Goal: Task Accomplishment & Management: Manage account settings

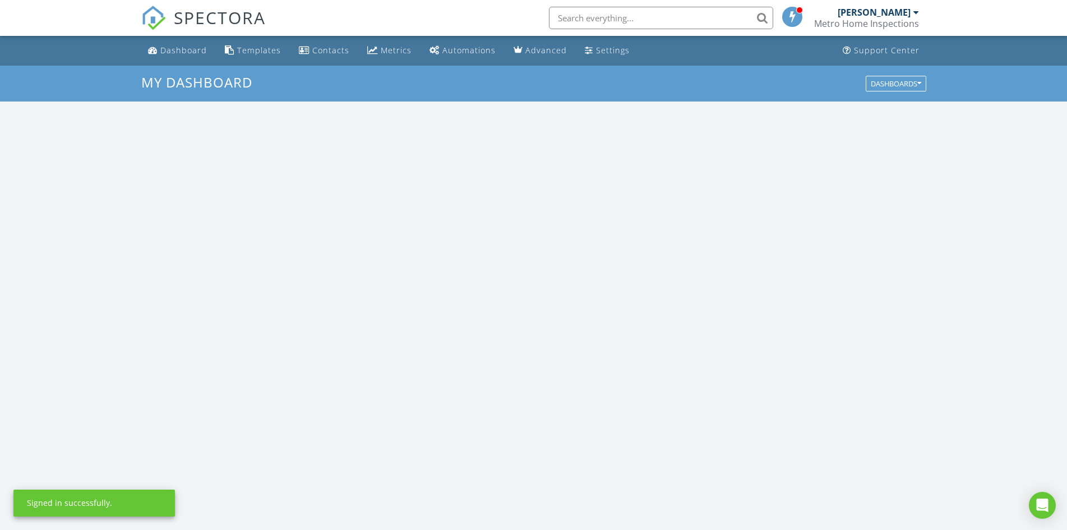
scroll to position [1040, 1087]
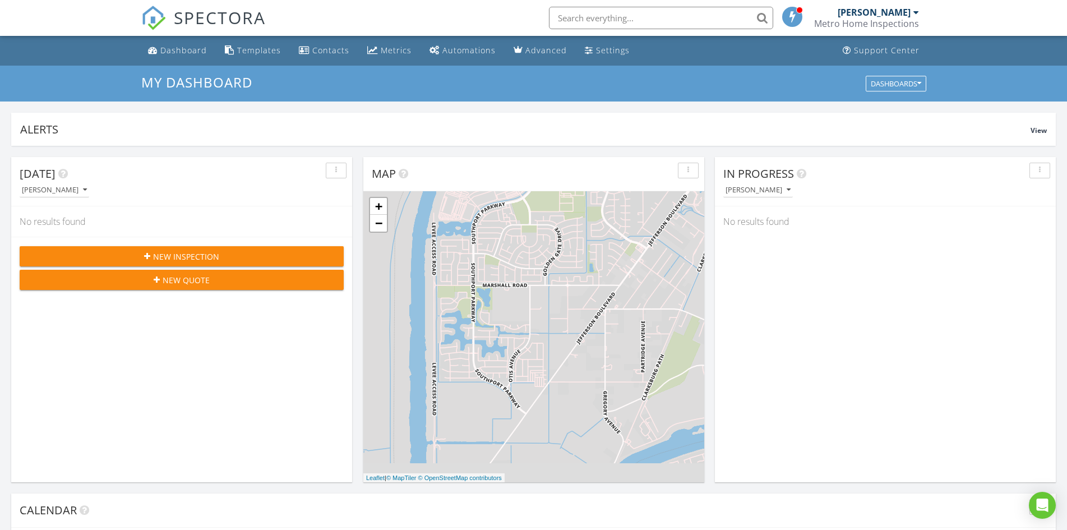
click at [186, 251] on span "New Inspection" at bounding box center [186, 257] width 66 height 12
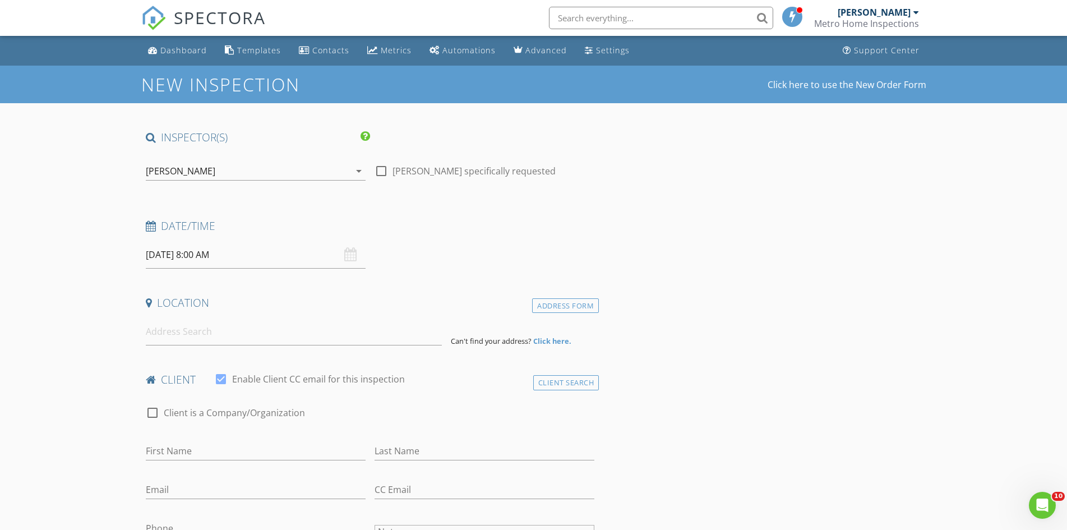
click at [232, 254] on input "08/28/2025 8:00 AM" at bounding box center [256, 254] width 220 height 27
select select "8"
type input "09/01/2025 8:00 AM"
type input "09"
type input "09/01/2025 9:00 AM"
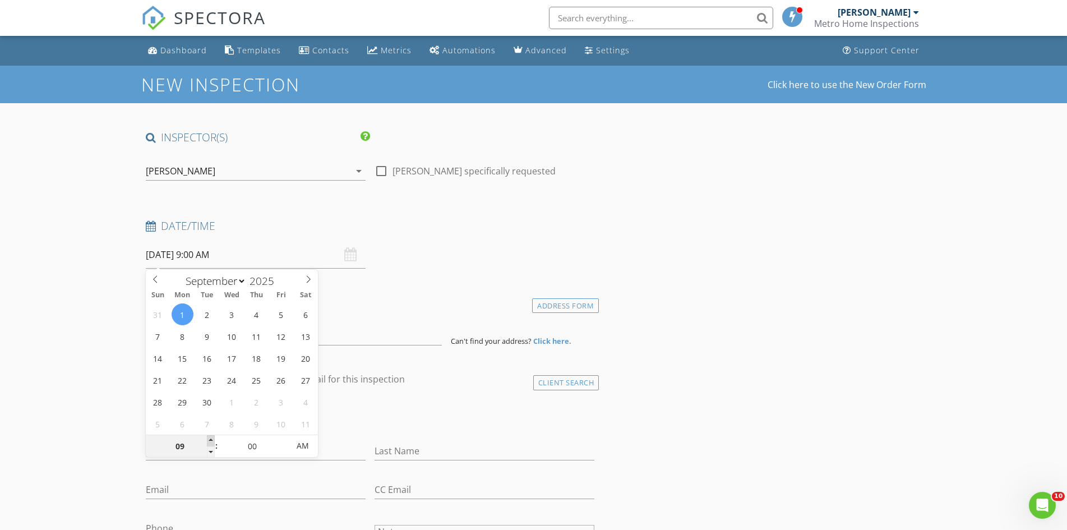
click at [210, 440] on span at bounding box center [211, 440] width 8 height 11
click at [413, 265] on div "Date/Time 09/01/2025 9:00 AM" at bounding box center [370, 244] width 458 height 50
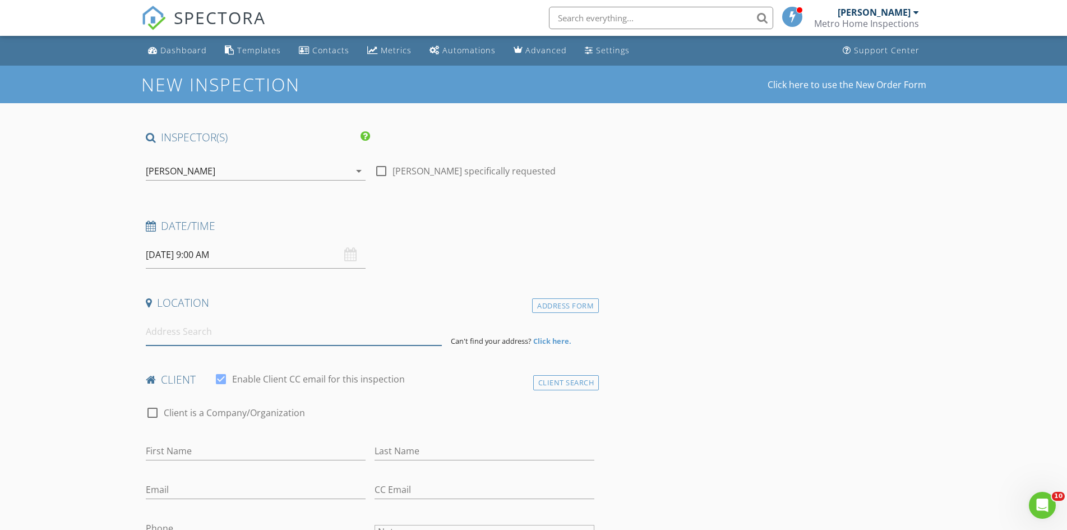
click at [191, 332] on input at bounding box center [294, 331] width 296 height 27
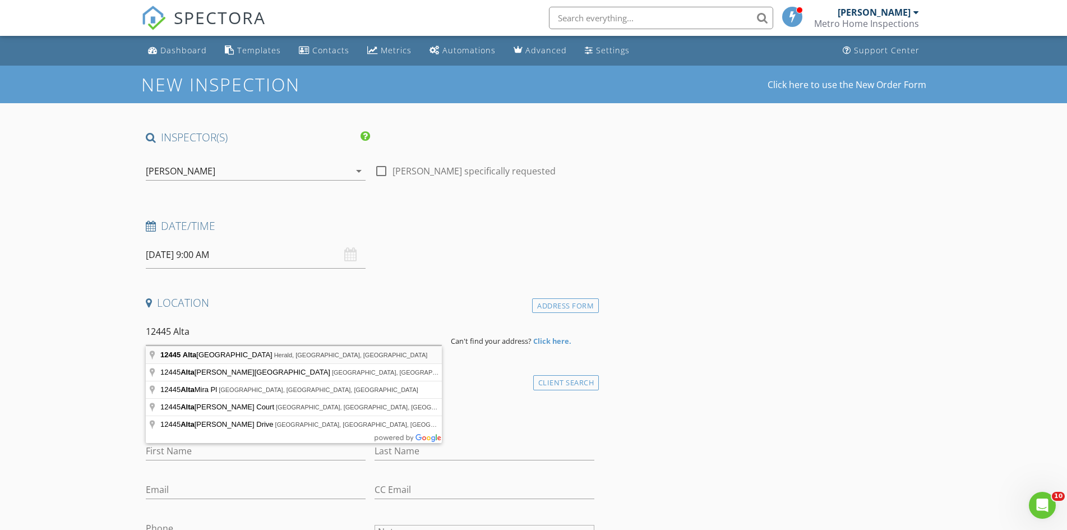
type input "12445 Alta Mesa Road, Herald, CA, USA"
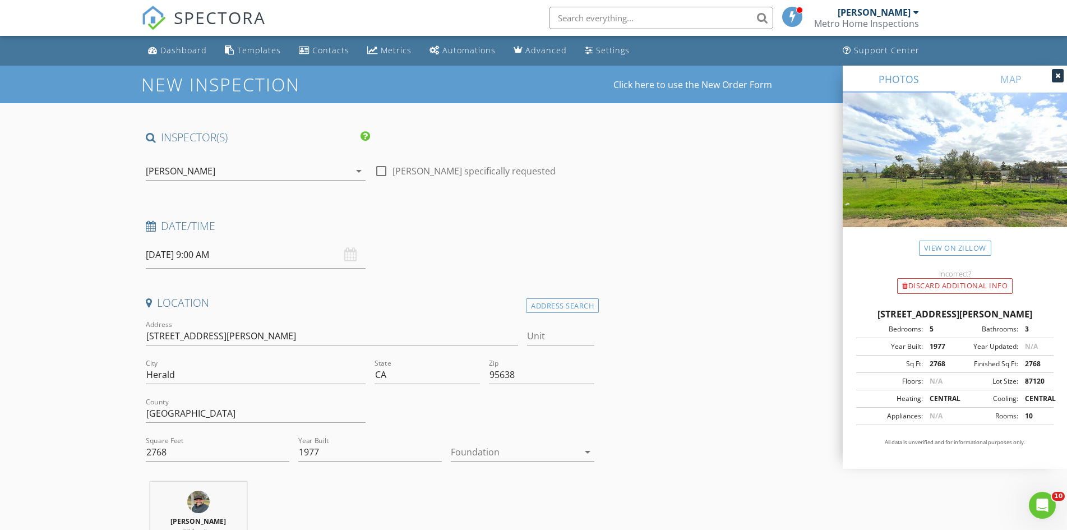
click at [512, 454] on div at bounding box center [515, 452] width 128 height 18
click at [482, 509] on div "Crawlspace" at bounding box center [523, 509] width 126 height 13
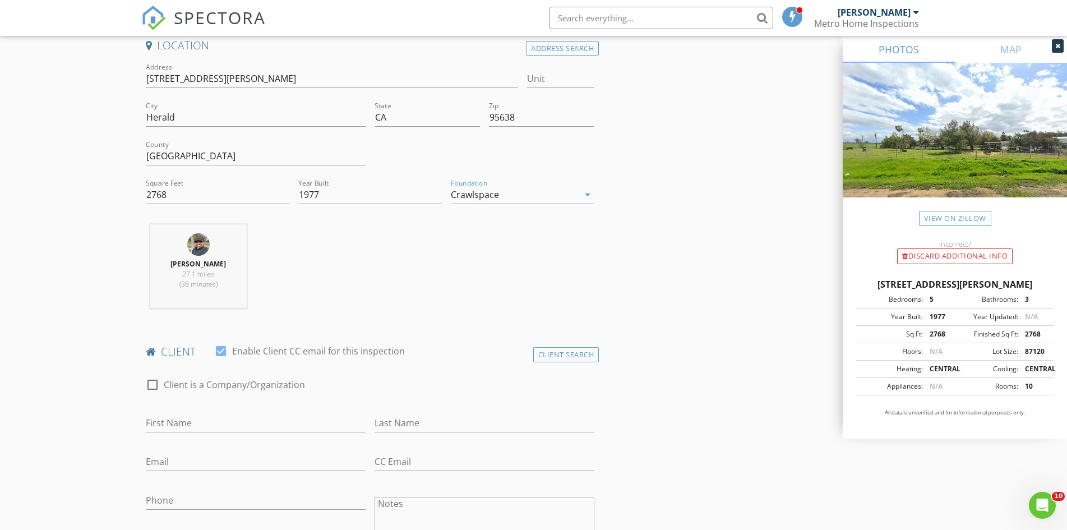
scroll to position [280, 0]
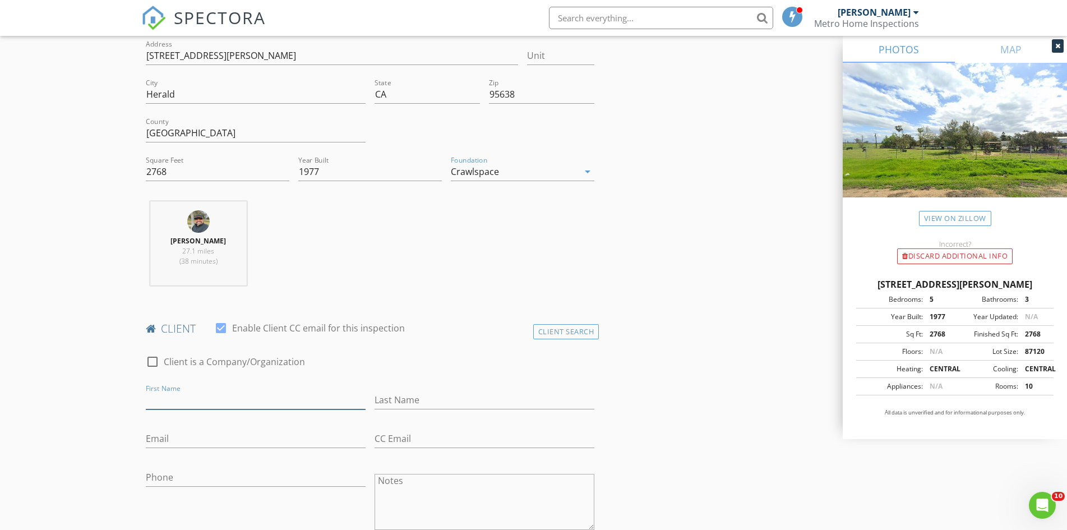
click at [196, 399] on input "First Name" at bounding box center [256, 400] width 220 height 19
type input "Susan"
click at [400, 401] on input "Last Name" at bounding box center [485, 400] width 220 height 19
type input "Espejo"
click at [203, 439] on input "Email" at bounding box center [256, 438] width 220 height 19
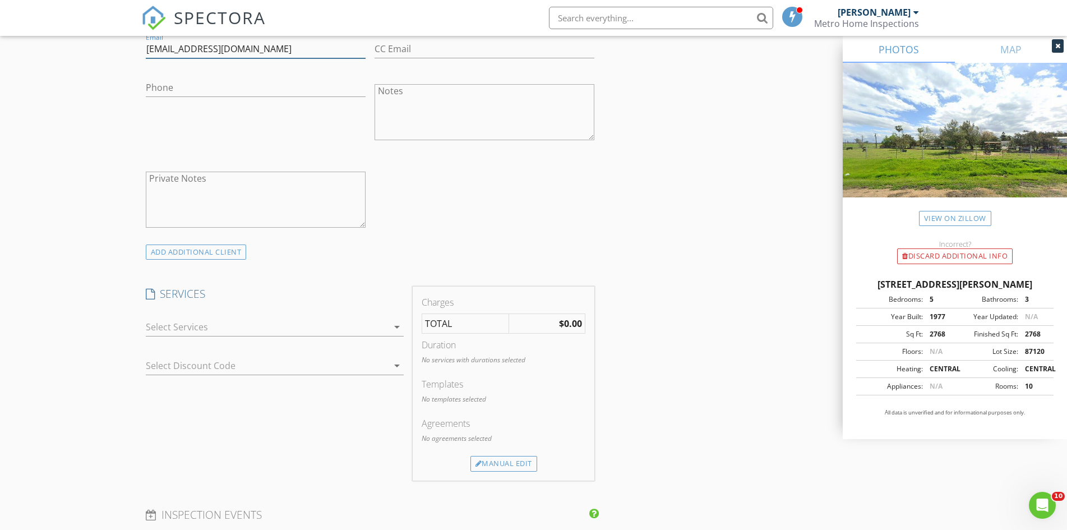
scroll to position [673, 0]
type input "[EMAIL_ADDRESS][DOMAIN_NAME]"
click at [178, 326] on div at bounding box center [267, 324] width 242 height 18
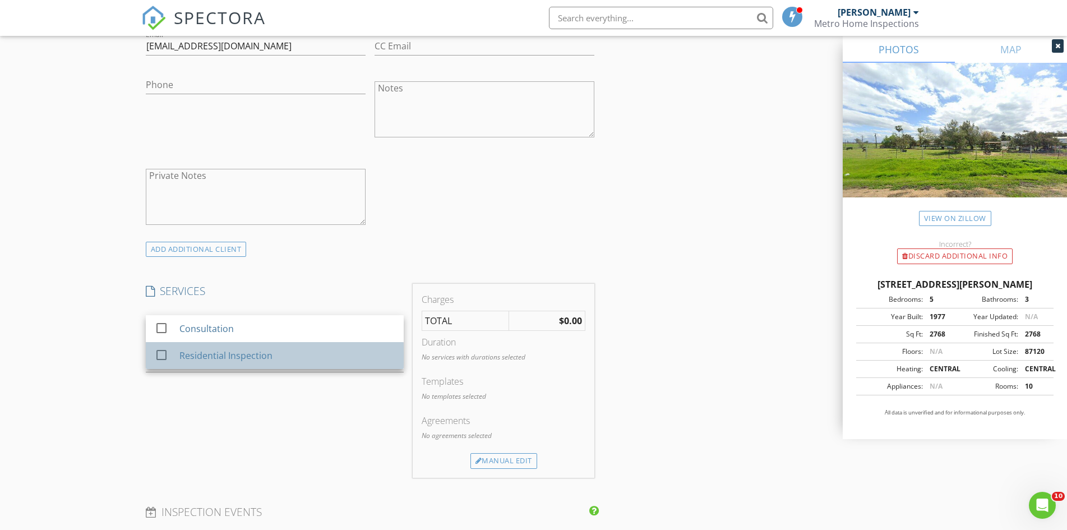
click at [177, 352] on div "check_box_outline_blank Residential Inspection" at bounding box center [275, 355] width 240 height 25
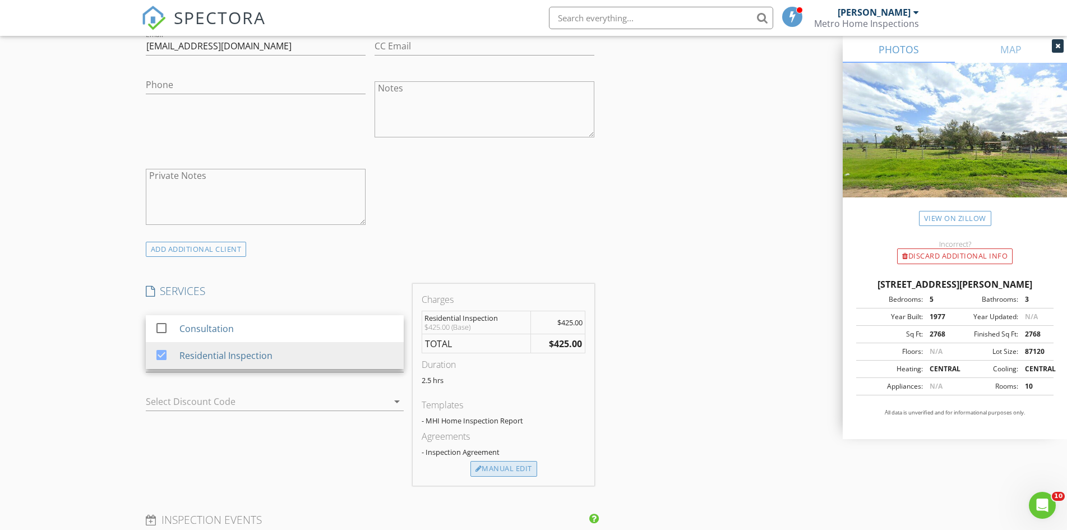
click at [510, 470] on div "Manual Edit" at bounding box center [503, 469] width 67 height 16
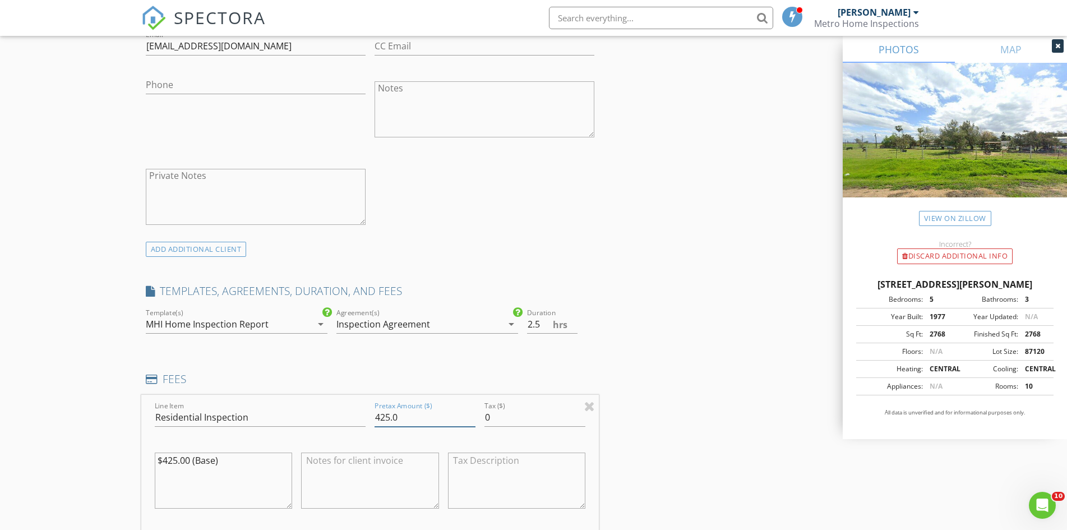
drag, startPoint x: 411, startPoint y: 419, endPoint x: 361, endPoint y: 409, distance: 50.8
click at [361, 409] on div "Line Item Residential Inspection Pretax Amount ($) 425.0 Tax ($) 0 $425.00 (Bas…" at bounding box center [370, 462] width 458 height 135
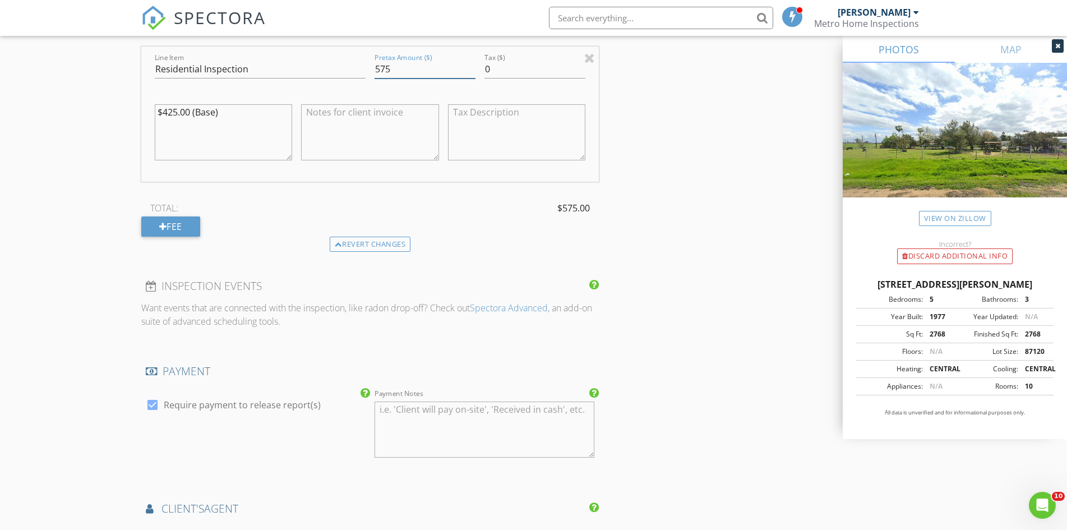
scroll to position [1177, 0]
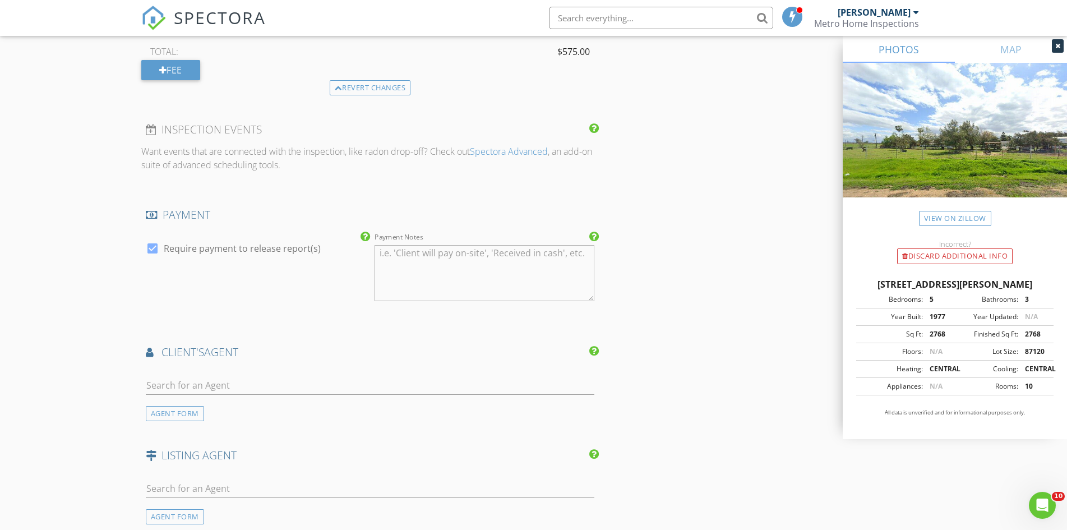
type input "575"
click at [191, 382] on input "text" at bounding box center [370, 385] width 449 height 19
type input "ste"
click at [216, 404] on div "[PERSON_NAME]" at bounding box center [213, 405] width 70 height 13
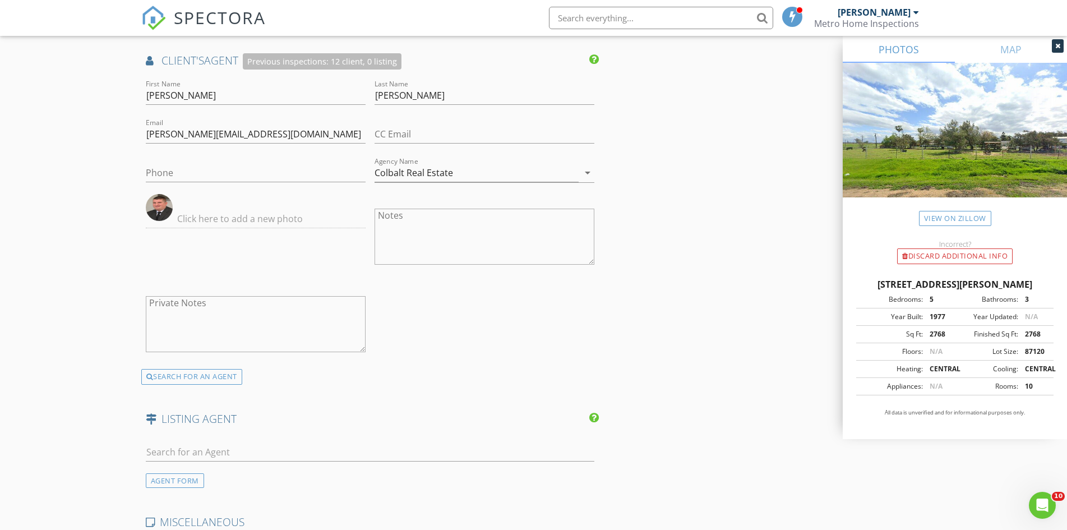
scroll to position [1402, 0]
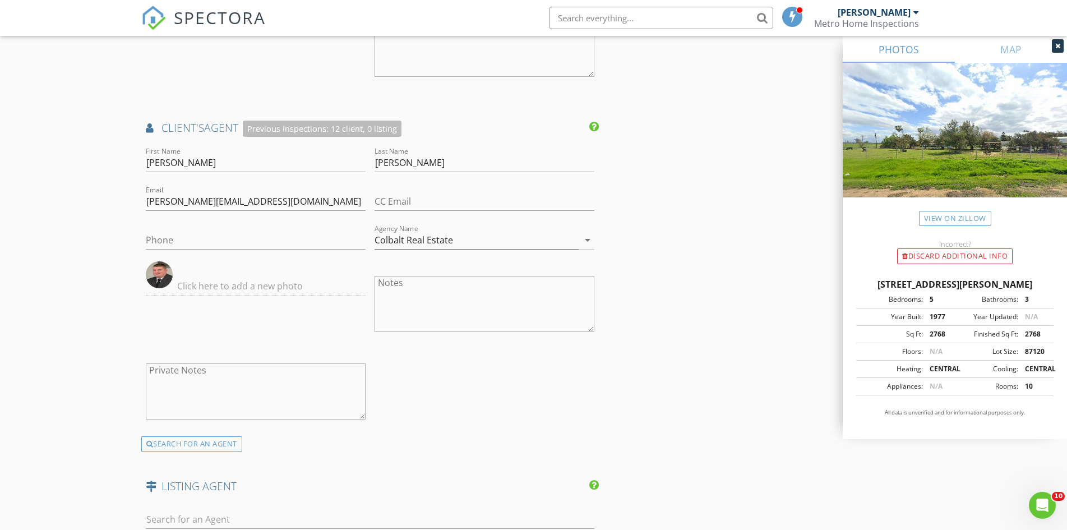
click at [296, 325] on div at bounding box center [255, 304] width 229 height 87
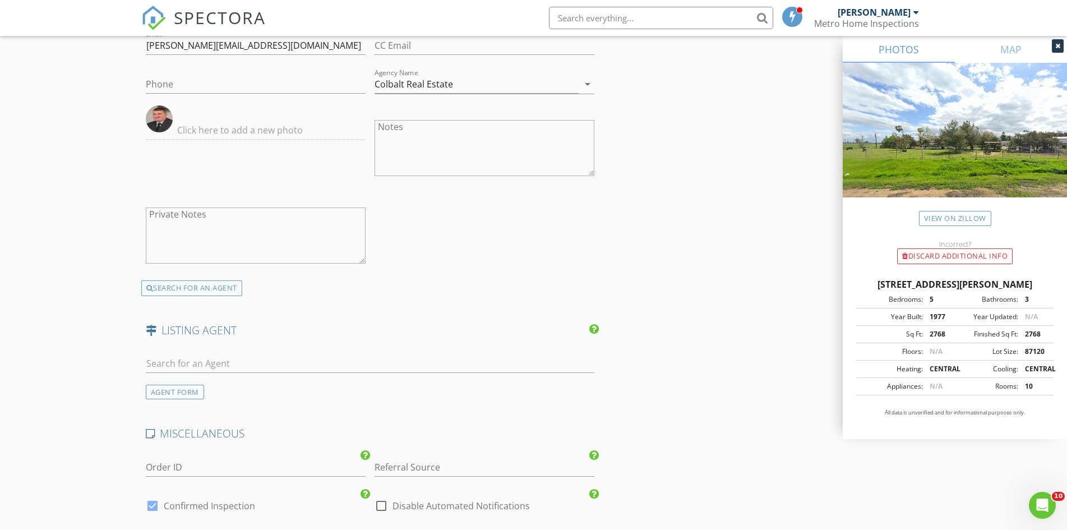
scroll to position [1844, 0]
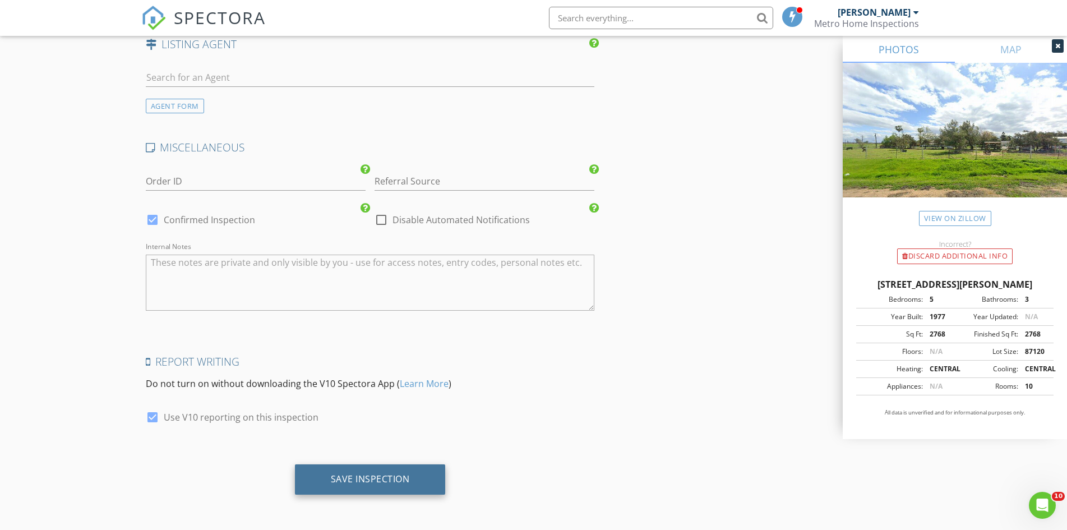
click at [379, 472] on div "Save Inspection" at bounding box center [370, 479] width 151 height 30
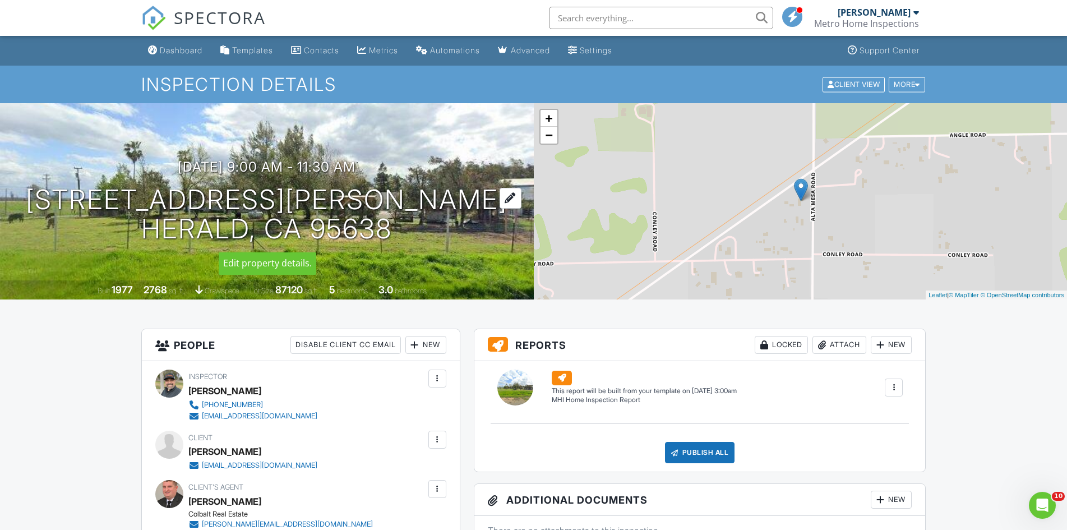
drag, startPoint x: 131, startPoint y: 195, endPoint x: 399, endPoint y: 230, distance: 270.3
click at [399, 230] on h1 "12445 Alta Mesa Rd Herald, CA 95638" at bounding box center [267, 214] width 482 height 59
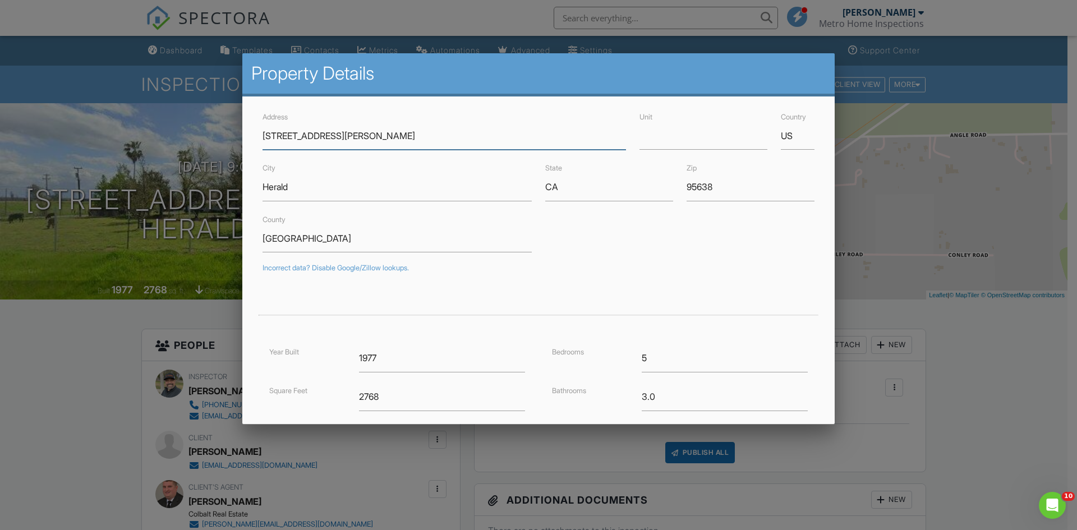
drag, startPoint x: 350, startPoint y: 225, endPoint x: 322, endPoint y: 138, distance: 91.3
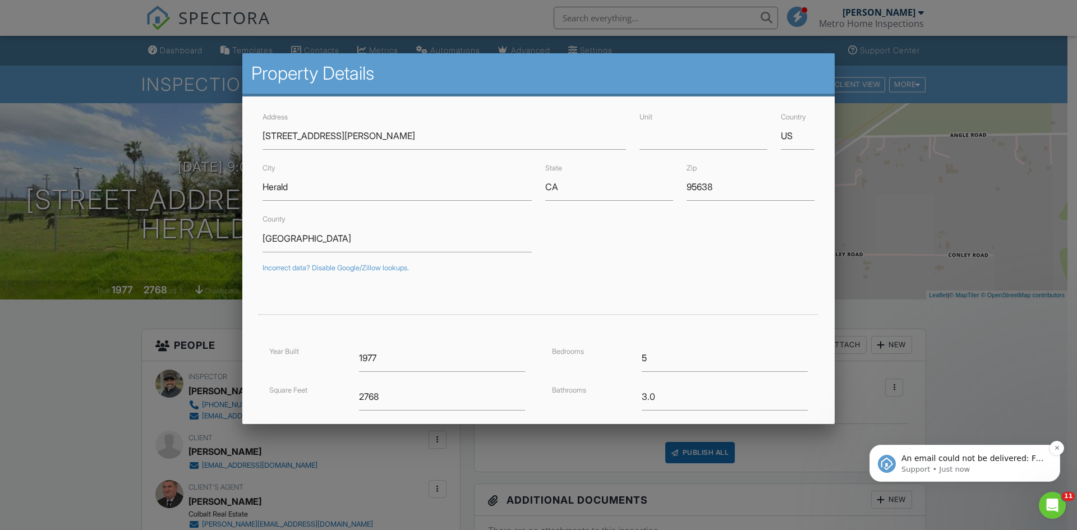
click at [946, 467] on p "Support • Just now" at bounding box center [973, 469] width 145 height 10
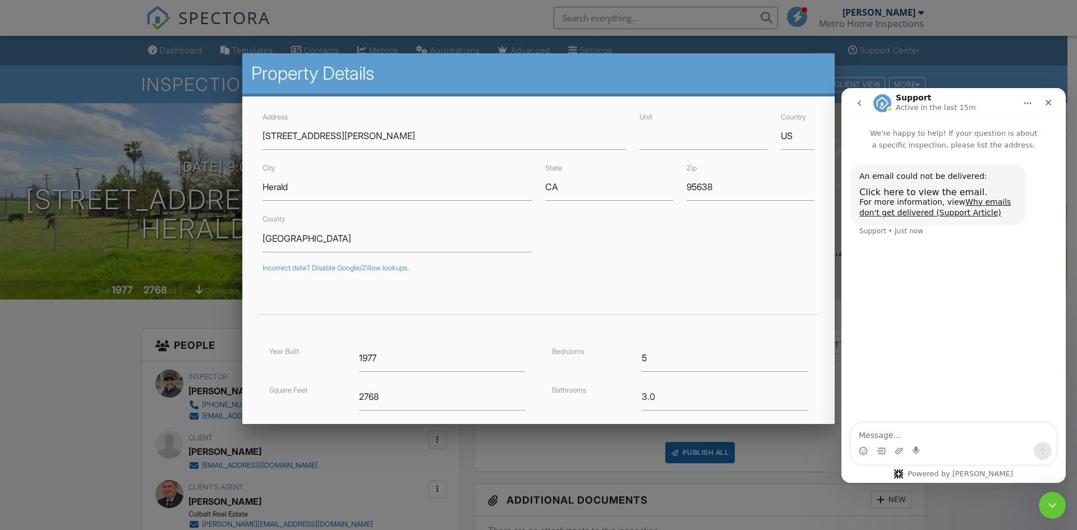
click at [878, 72] on div at bounding box center [538, 275] width 1077 height 662
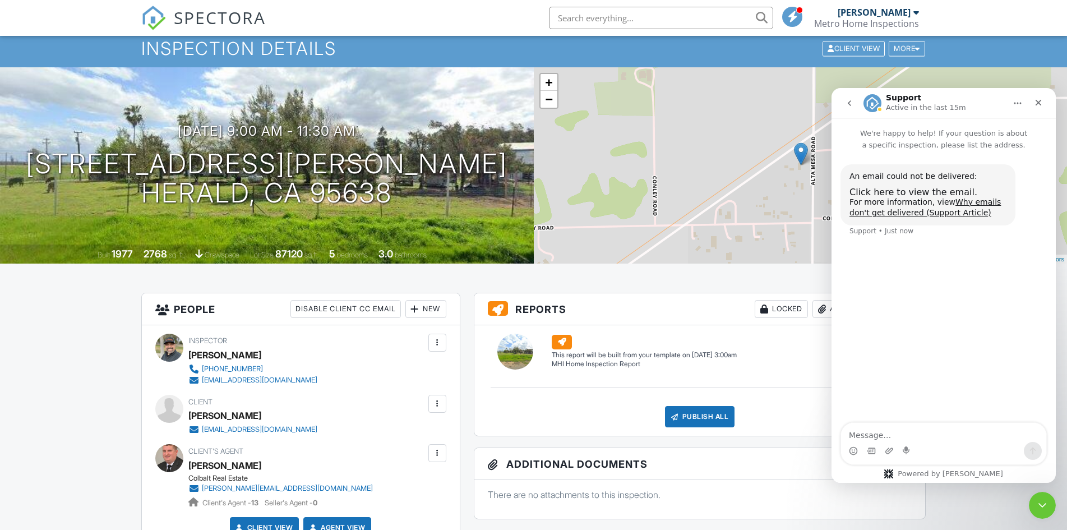
scroll to position [56, 0]
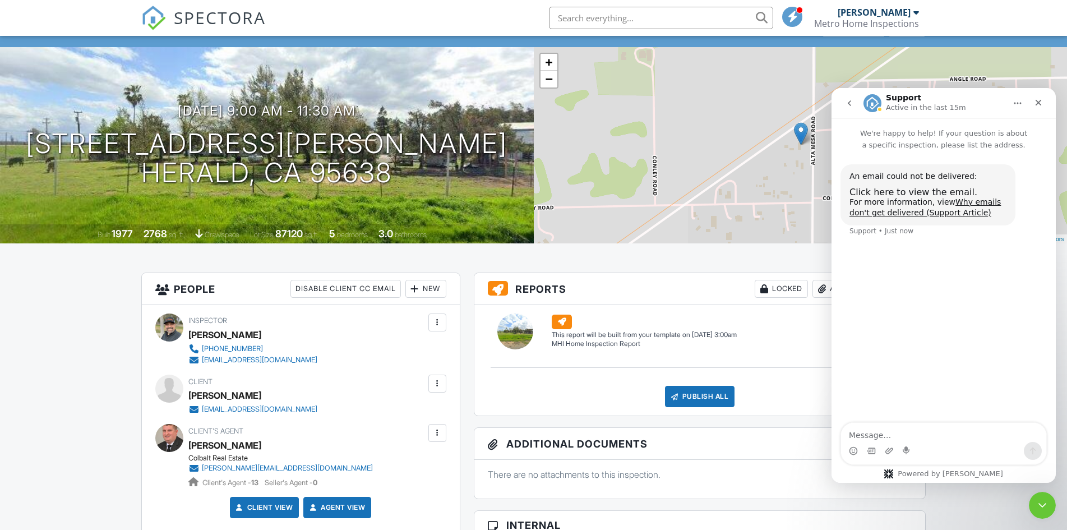
click at [565, 317] on div at bounding box center [562, 322] width 20 height 15
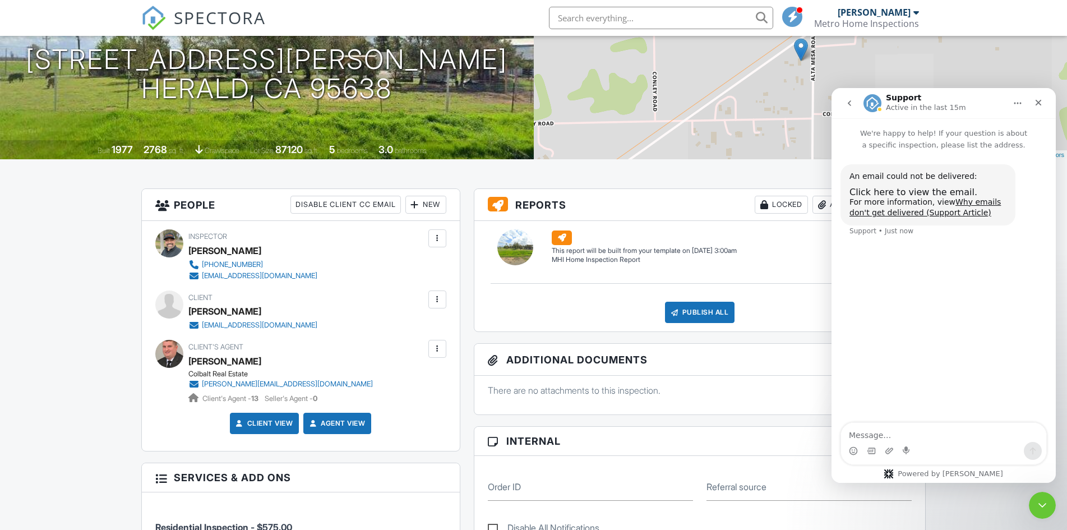
scroll to position [112, 0]
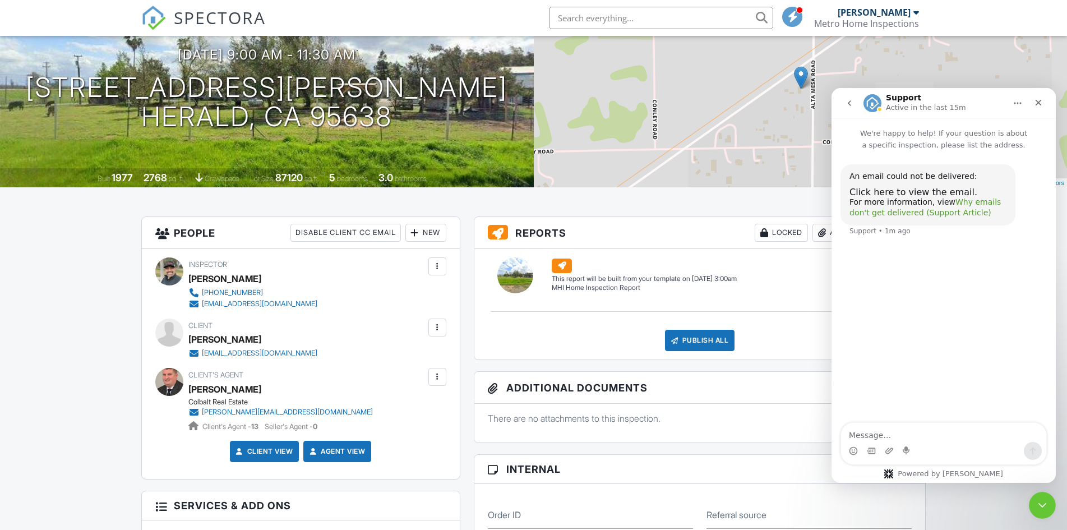
click at [968, 202] on link "Why emails don't get delivered (Support Article)" at bounding box center [924, 207] width 151 height 20
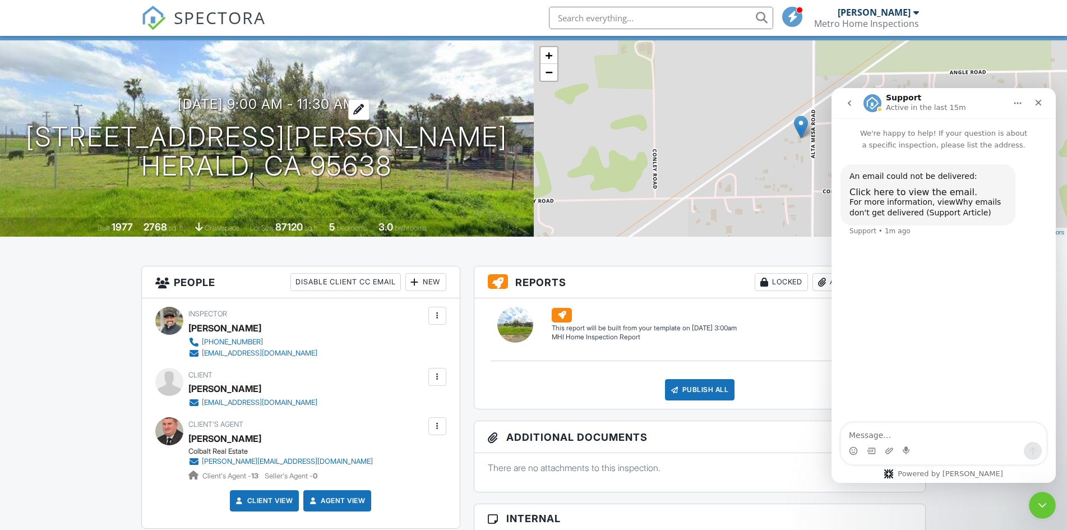
scroll to position [0, 0]
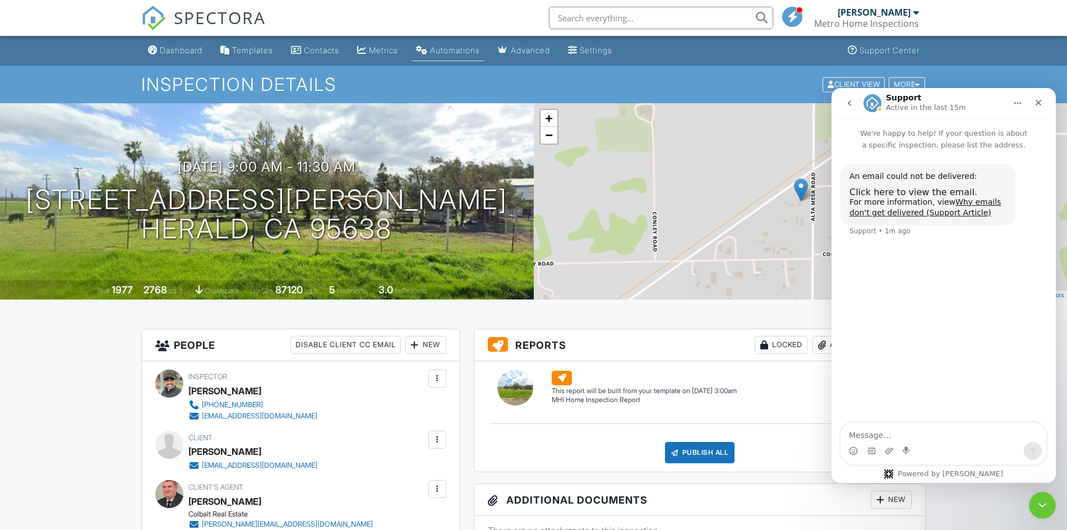
click at [465, 52] on div "Automations" at bounding box center [455, 50] width 50 height 10
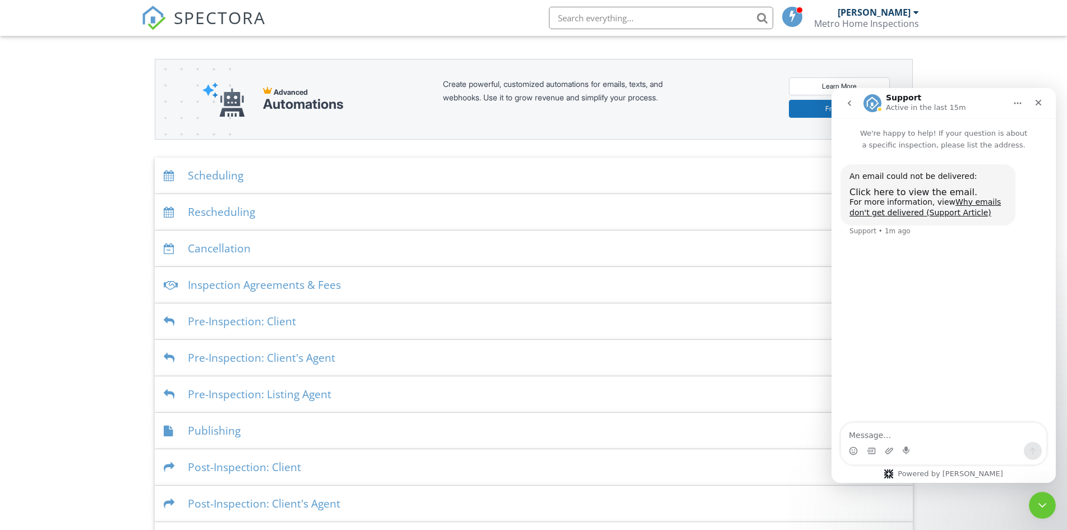
scroll to position [150, 0]
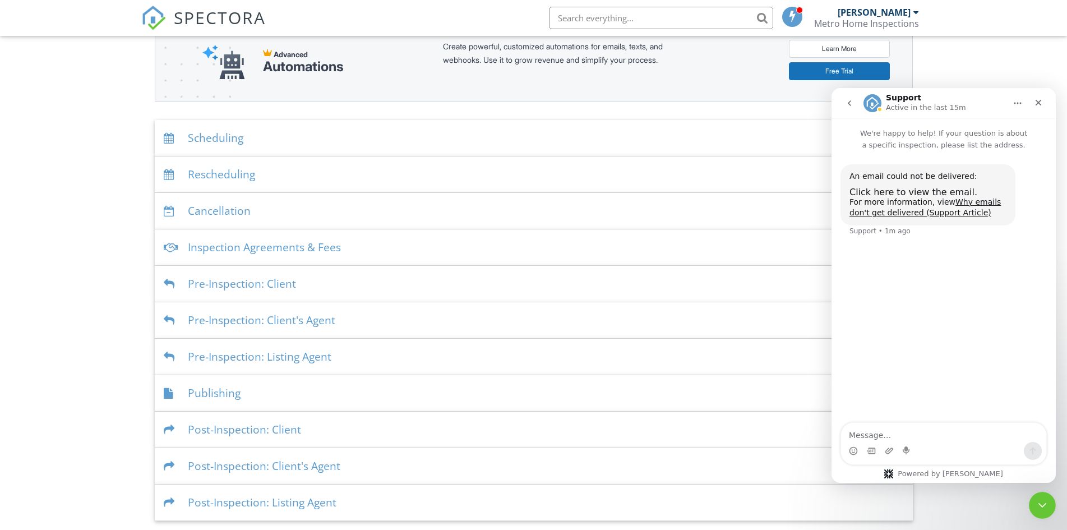
click at [279, 287] on div "Pre-Inspection: Client" at bounding box center [534, 284] width 758 height 36
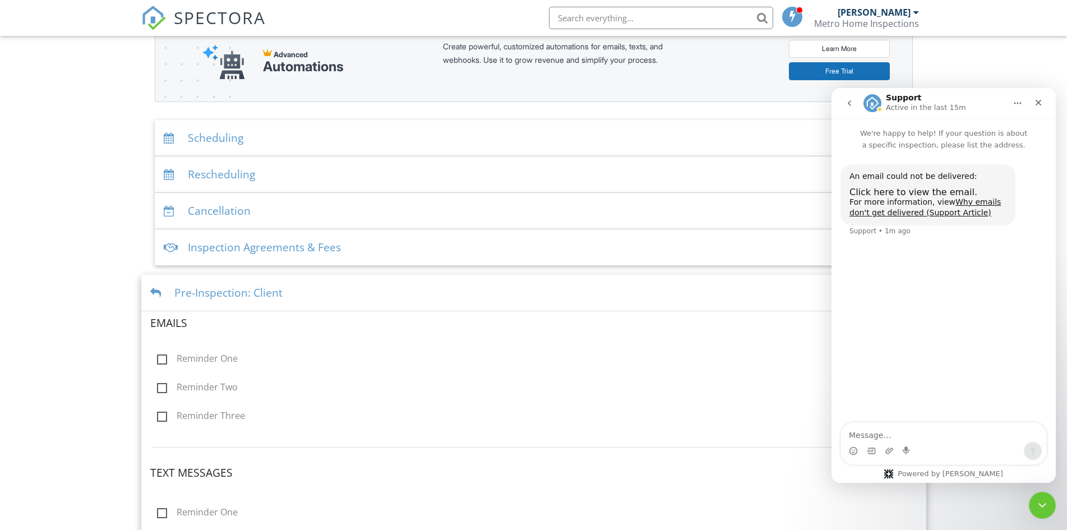
click at [116, 170] on div "Dashboard Templates Contacts Metrics Automations Advanced Settings Support Cent…" at bounding box center [533, 353] width 1067 height 934
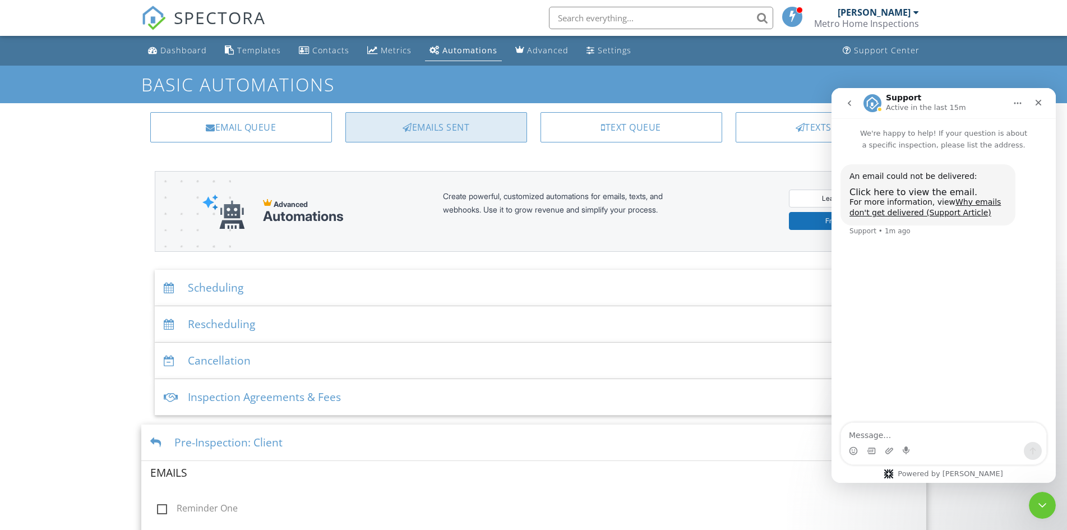
click at [447, 119] on div "Emails Sent" at bounding box center [436, 127] width 182 height 30
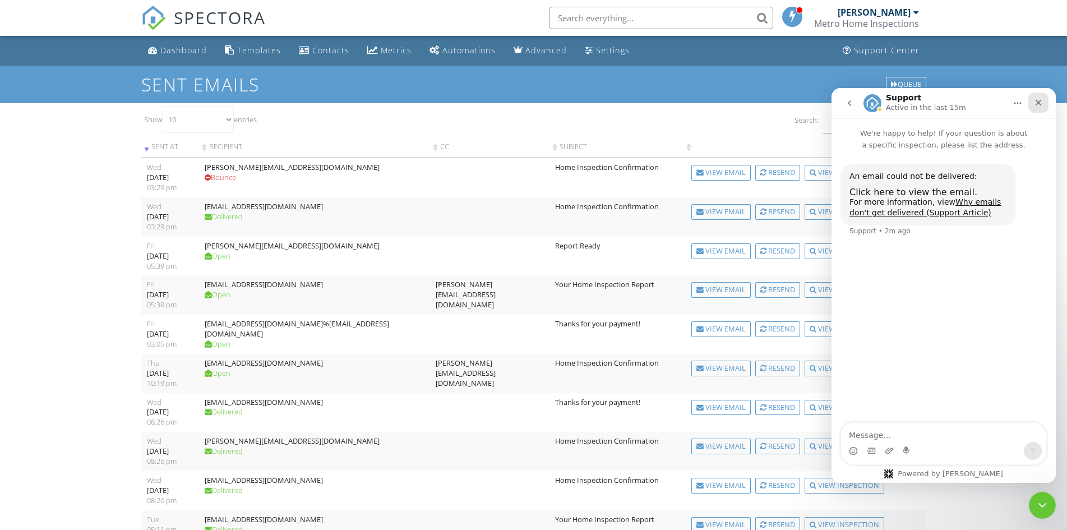
click at [1041, 101] on icon "Close" at bounding box center [1038, 102] width 9 height 9
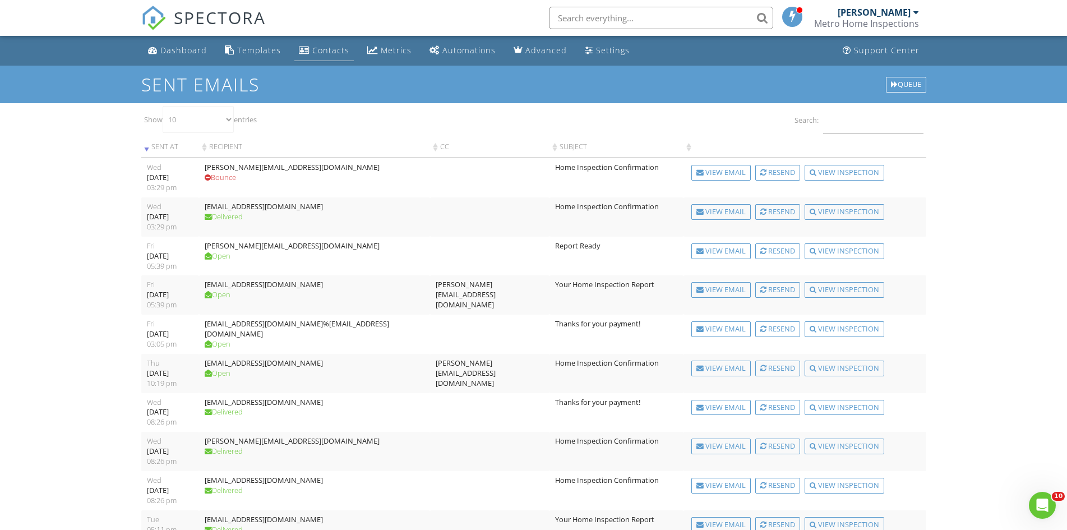
click at [312, 50] on div "Contacts" at bounding box center [330, 50] width 37 height 11
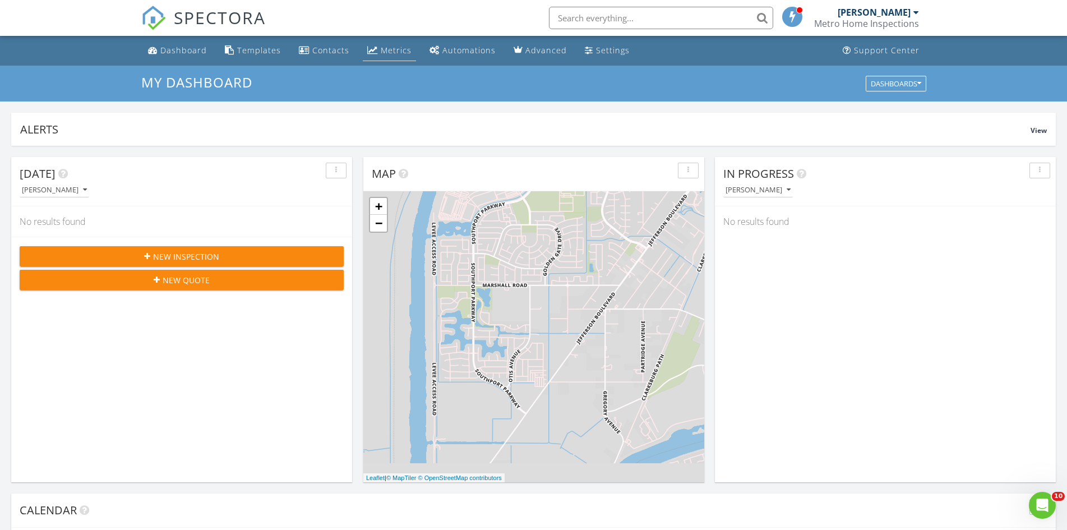
click at [367, 47] on div "Metrics" at bounding box center [372, 49] width 11 height 9
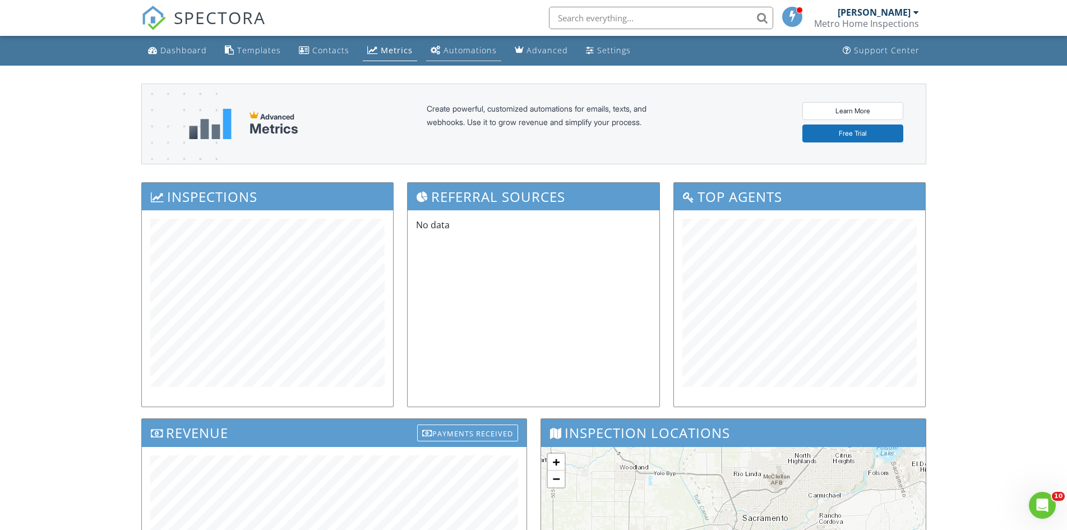
click at [459, 49] on div "Automations" at bounding box center [470, 50] width 53 height 11
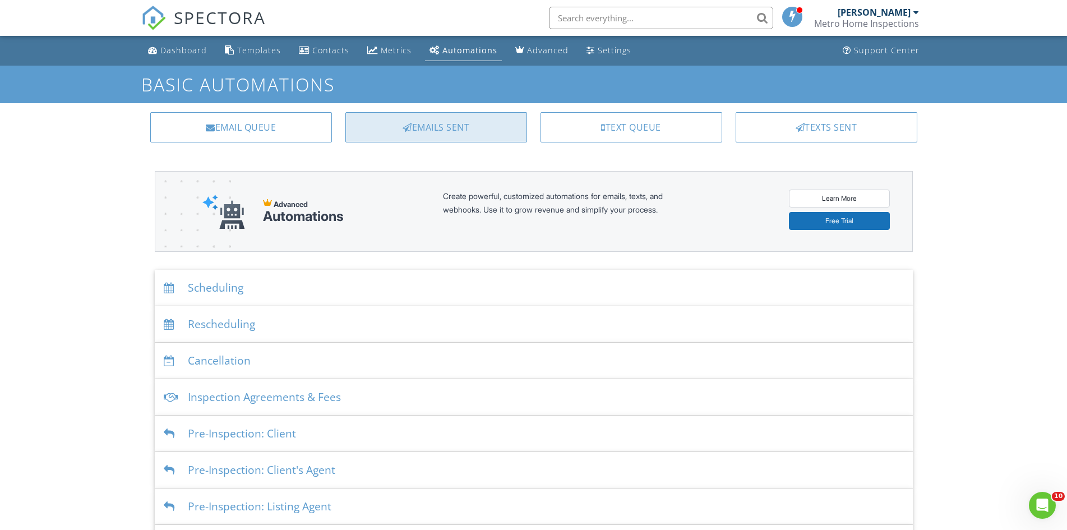
click at [428, 126] on div "Emails Sent" at bounding box center [436, 127] width 182 height 30
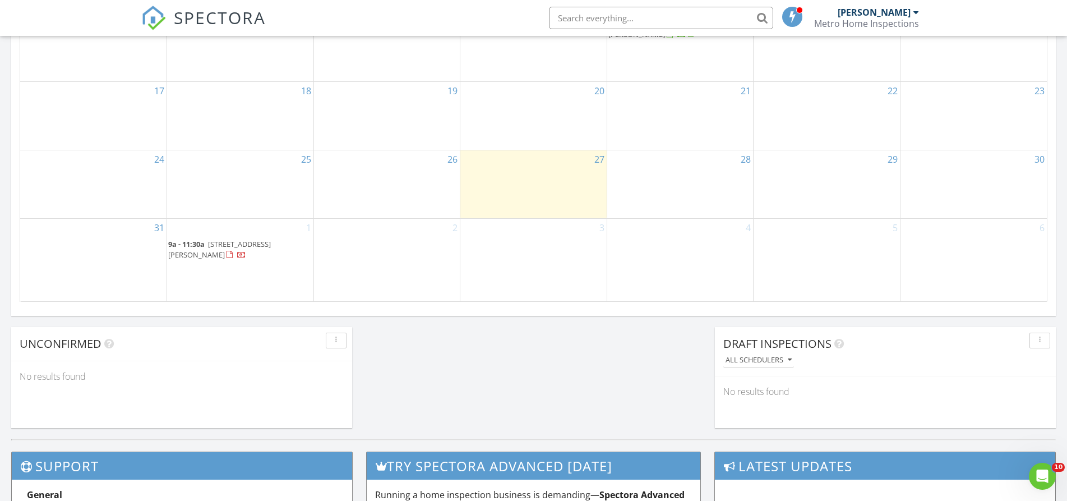
scroll to position [729, 0]
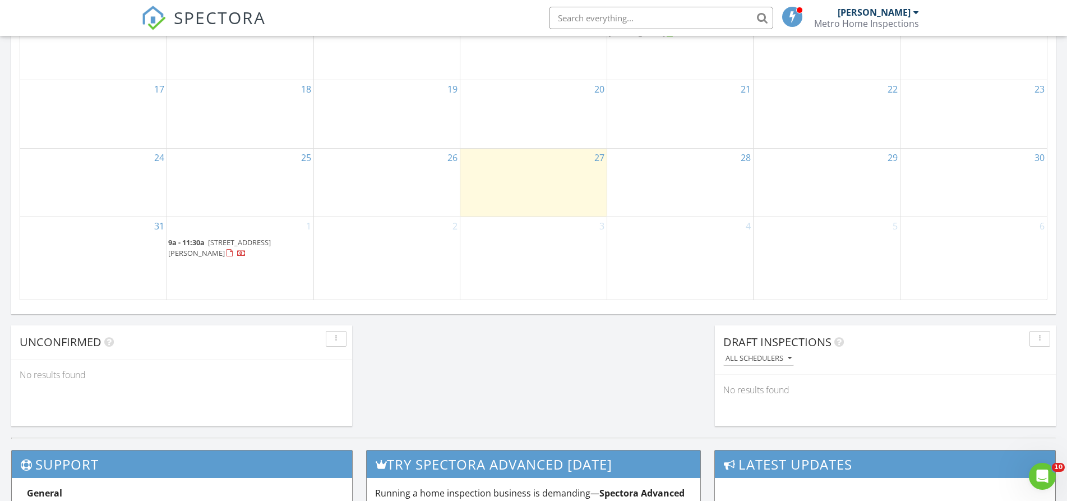
click at [248, 246] on span "[STREET_ADDRESS][PERSON_NAME]" at bounding box center [219, 247] width 103 height 21
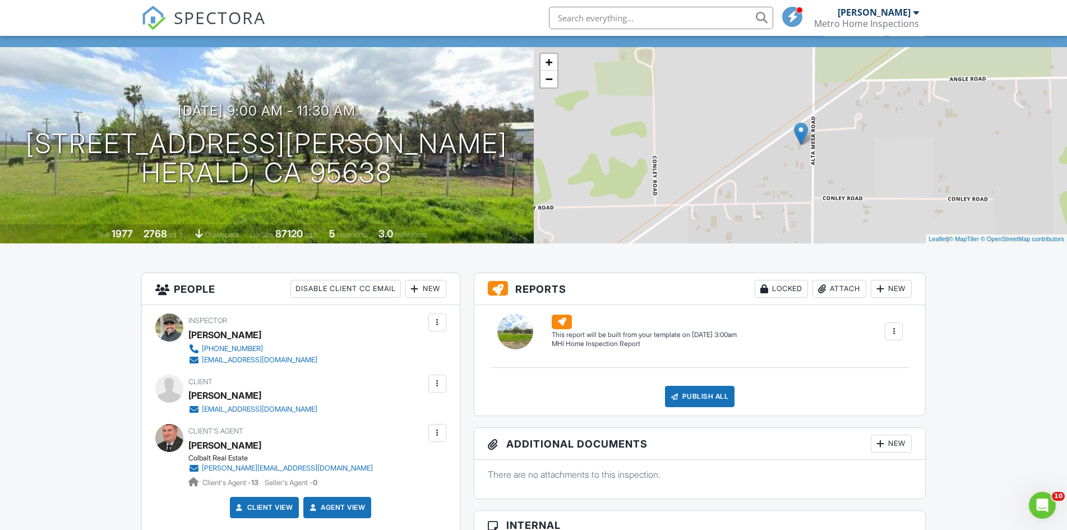
click at [439, 427] on div at bounding box center [437, 433] width 18 height 18
click at [377, 497] on li "Resend Confirmation Email" at bounding box center [377, 495] width 125 height 28
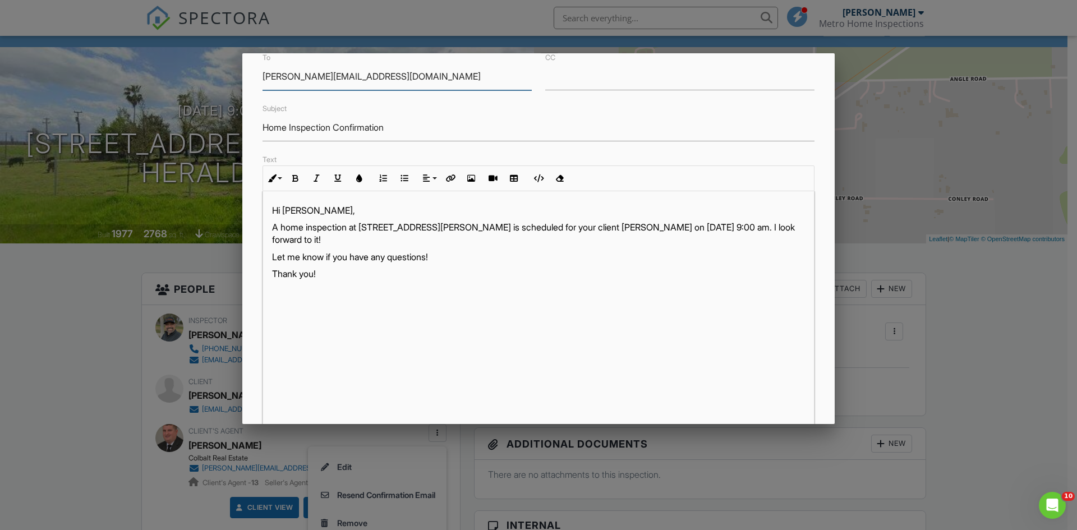
scroll to position [180, 0]
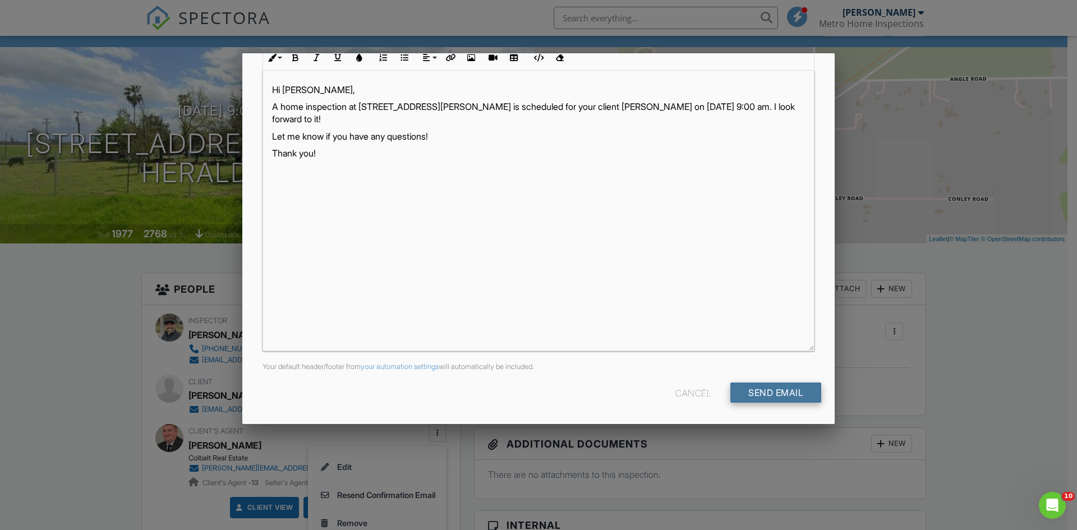
click at [751, 393] on input "Send Email" at bounding box center [775, 392] width 91 height 20
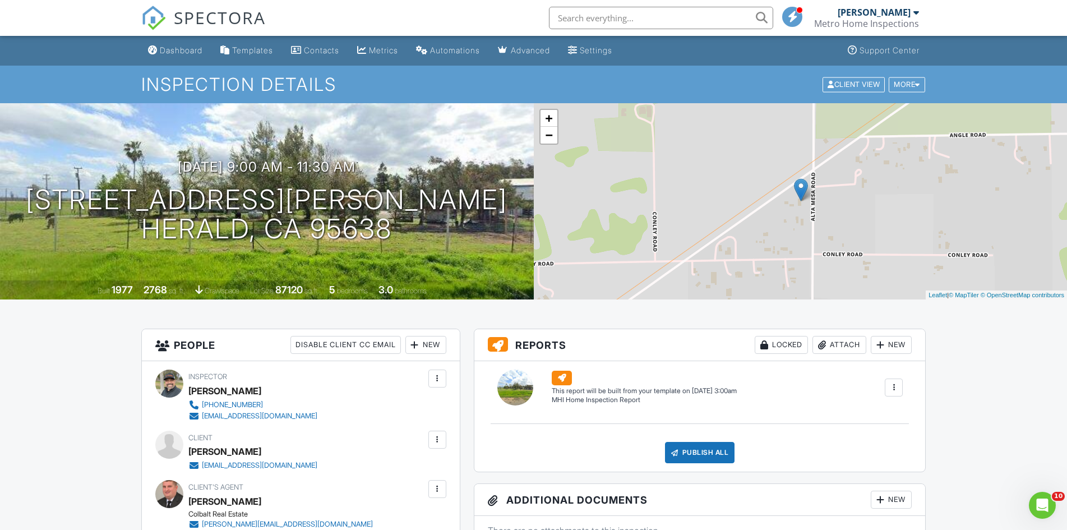
click at [894, 386] on div at bounding box center [893, 387] width 11 height 11
click at [878, 414] on div "Build Now" at bounding box center [871, 419] width 54 height 13
click at [567, 396] on link "Edit" at bounding box center [564, 399] width 25 height 11
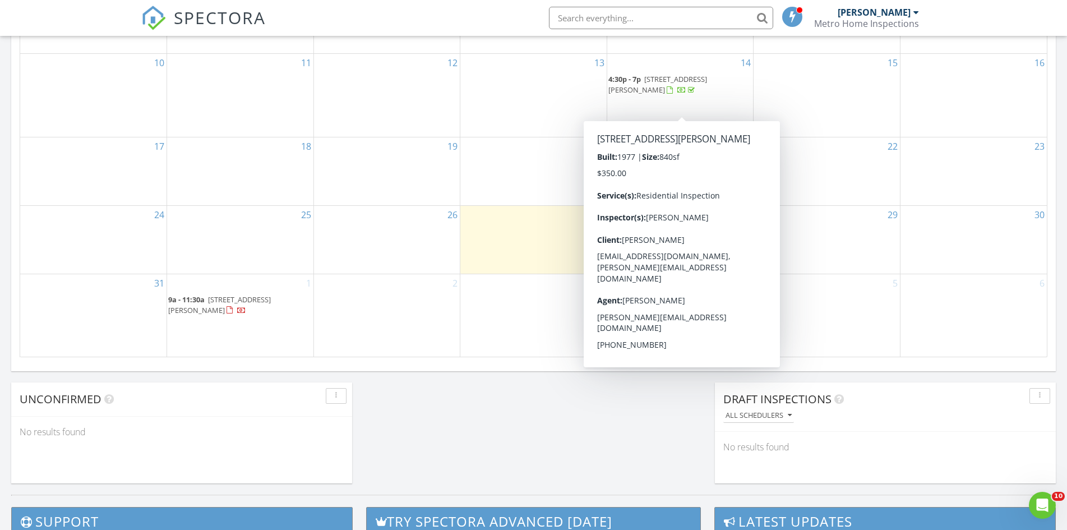
scroll to position [673, 0]
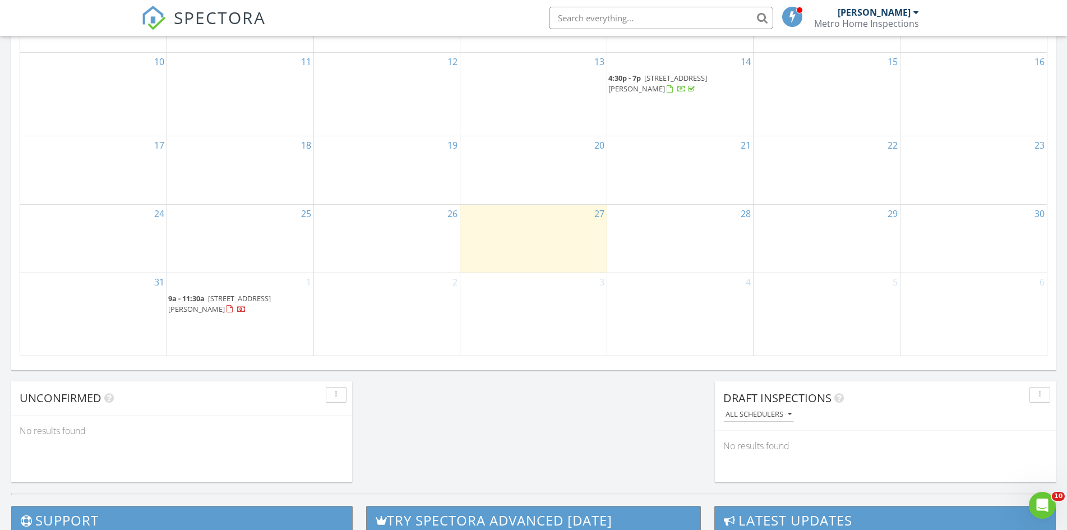
click at [224, 303] on span "12445 Alta Mesa Rd, Herald 95638" at bounding box center [219, 303] width 103 height 21
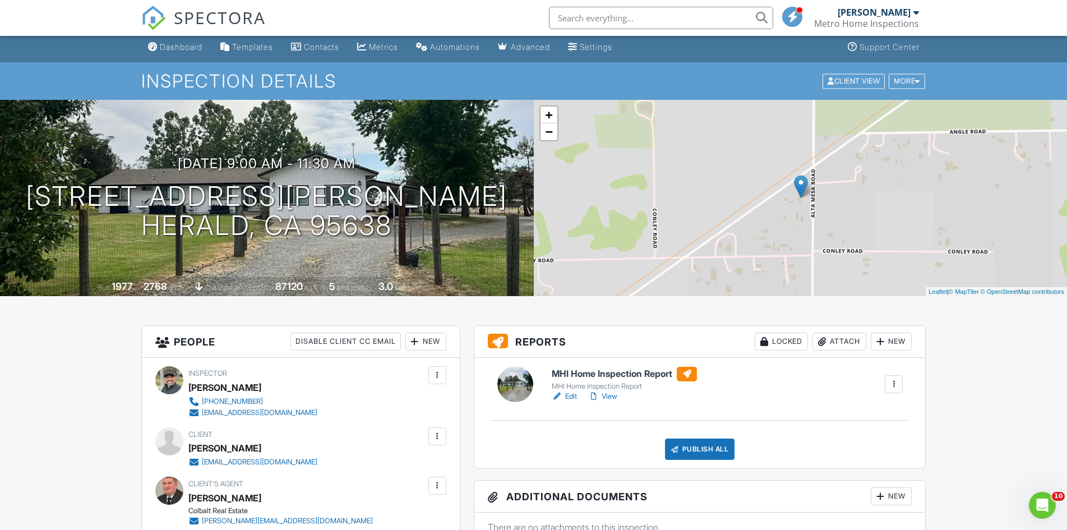
scroll to position [56, 0]
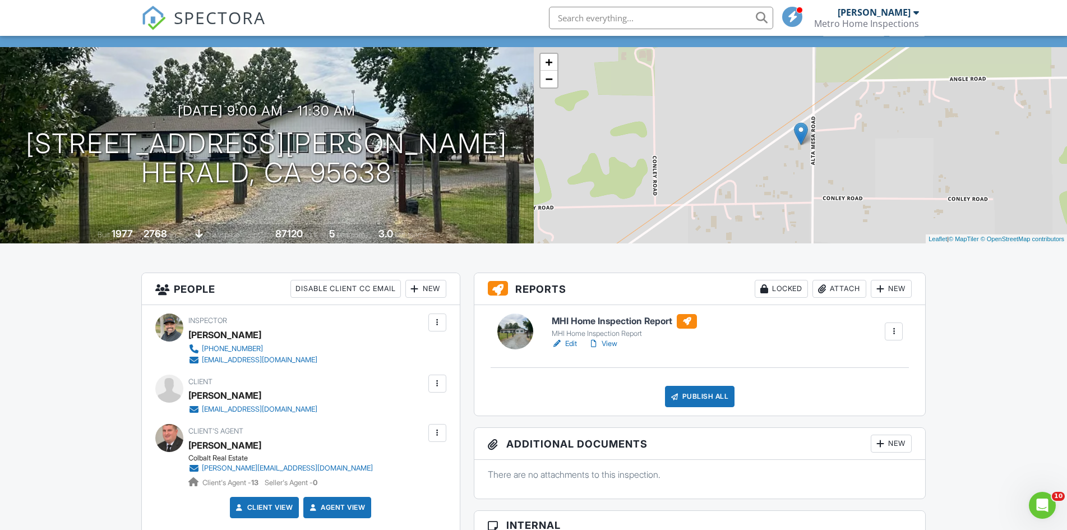
click at [612, 343] on link "View" at bounding box center [602, 343] width 29 height 11
